Goal: Information Seeking & Learning: Compare options

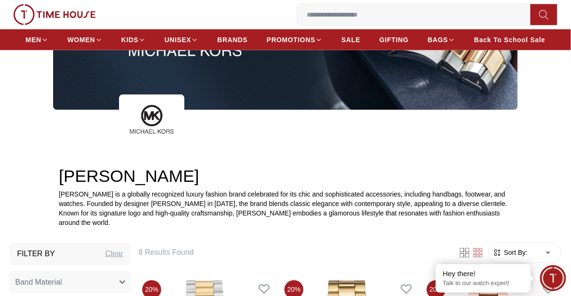
scroll to position [177, 0]
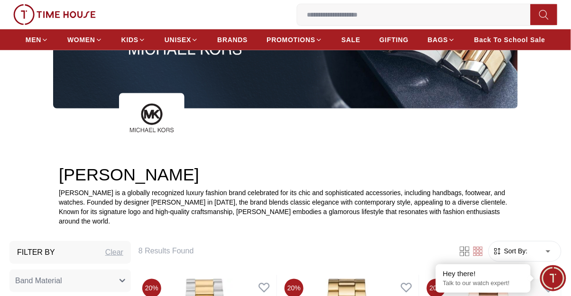
click at [510, 248] on span "Sort By:" at bounding box center [515, 251] width 26 height 9
click at [503, 255] on span "Sort By:" at bounding box center [515, 251] width 26 height 9
click at [508, 247] on span "Sort By:" at bounding box center [515, 251] width 26 height 9
click at [514, 268] on li "Price: Low to High" at bounding box center [521, 270] width 78 height 17
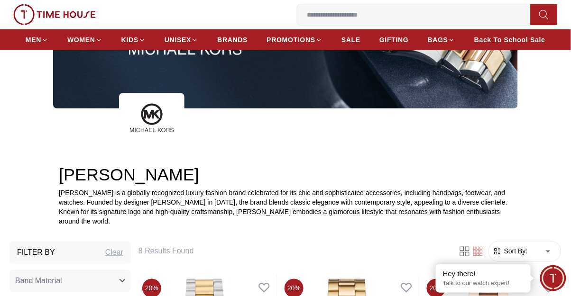
click at [16, 33] on div "MEN WOMEN KIDS UNISEX BRANDS PROMOTIONS SALE GIFTING BAGS Back To School Sale" at bounding box center [285, 39] width 552 height 21
type input "*"
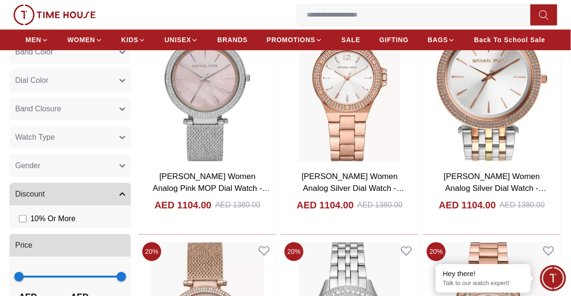
scroll to position [463, 0]
type input "****"
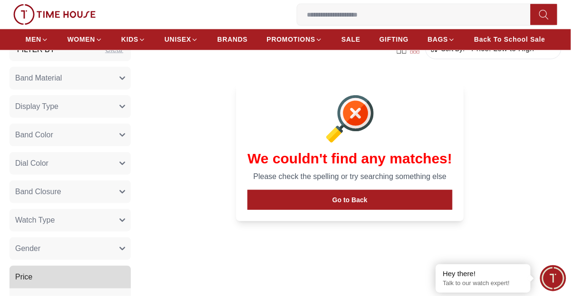
scroll to position [387, 0]
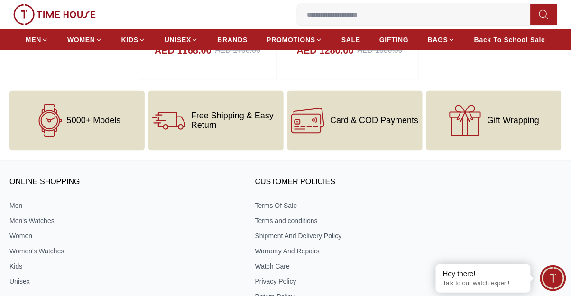
scroll to position [1116, 0]
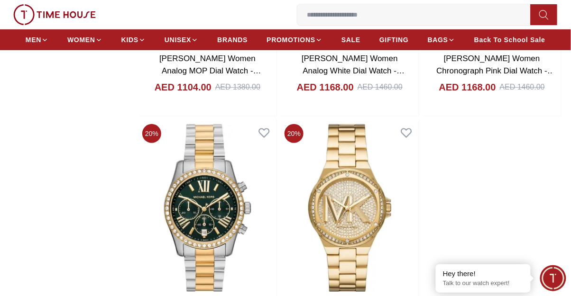
type input "******"
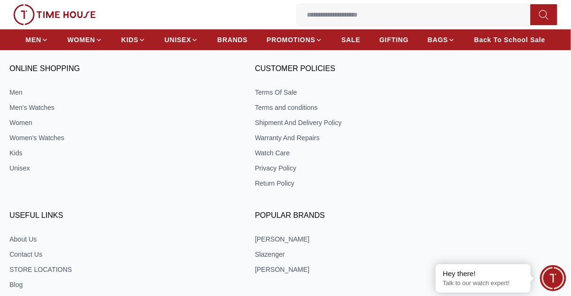
scroll to position [177, 0]
